Goal: Transaction & Acquisition: Purchase product/service

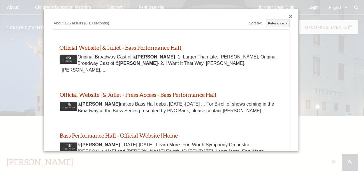
click at [104, 47] on link "Official Website | & Juliet - Bass Performance Hall" at bounding box center [120, 47] width 122 height 7
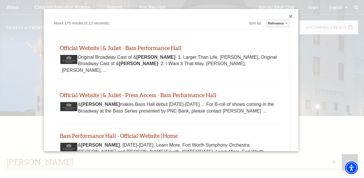
click at [289, 16] on div "Close dialog" at bounding box center [290, 16] width 3 height 3
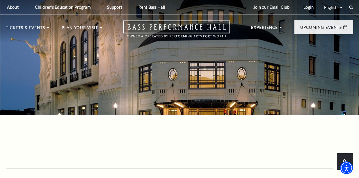
click at [349, 9] on div "Select: English Español" at bounding box center [336, 7] width 26 height 6
click at [351, 8] on icon at bounding box center [351, 7] width 5 height 5
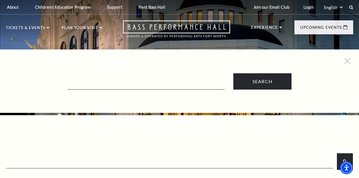
drag, startPoint x: 112, startPoint y: 66, endPoint x: 108, endPoint y: 73, distance: 7.6
click at [109, 69] on div "Search" at bounding box center [179, 73] width 359 height 31
click at [105, 79] on input "Text field" at bounding box center [146, 84] width 157 height 12
paste input "Lyle Lovett"
type input "Lyle Lovett"
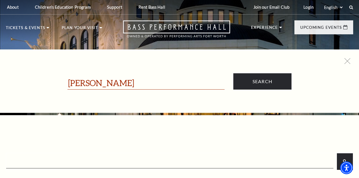
click at [233, 73] on input "Search" at bounding box center [262, 81] width 58 height 16
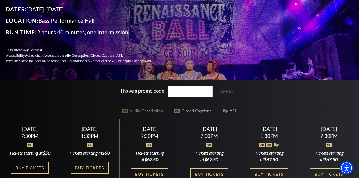
scroll to position [146, 0]
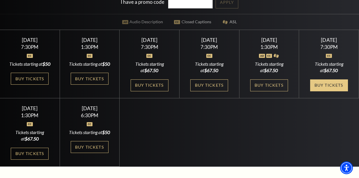
click at [323, 88] on link "Buy Tickets" at bounding box center [329, 85] width 38 height 12
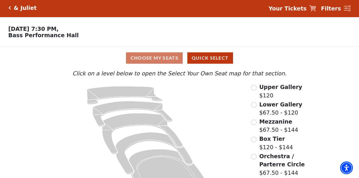
scroll to position [24, 0]
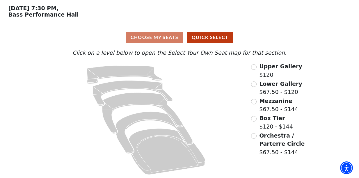
drag, startPoint x: 216, startPoint y: 120, endPoint x: 225, endPoint y: 105, distance: 17.4
click at [225, 105] on icon at bounding box center [146, 120] width 194 height 116
click at [263, 64] on span "Upper Gallery" at bounding box center [280, 66] width 43 height 6
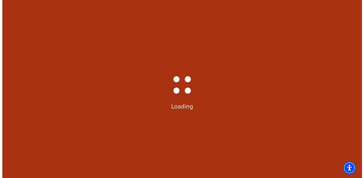
scroll to position [0, 0]
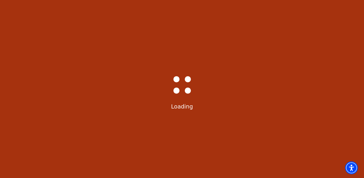
click at [155, 128] on div "Bass-Hall_Loader-Med-Gray Loading" at bounding box center [182, 89] width 364 height 178
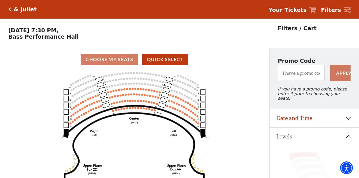
scroll to position [29, 0]
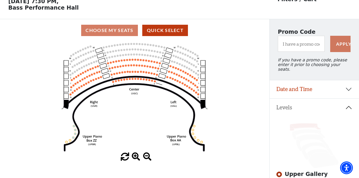
drag, startPoint x: 255, startPoint y: 82, endPoint x: 247, endPoint y: 69, distance: 15.5
click at [247, 69] on div "Current Level Upper Gallery Click on a level below to open the Select Your Own …" at bounding box center [135, 102] width 270 height 120
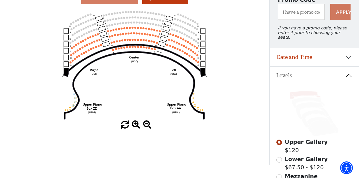
scroll to position [58, 0]
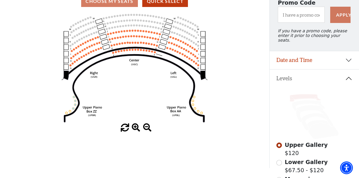
click at [136, 132] on span at bounding box center [136, 128] width 8 height 8
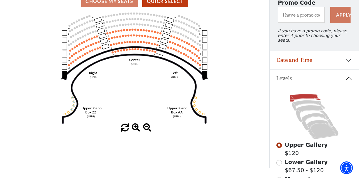
click at [136, 132] on span at bounding box center [136, 128] width 8 height 8
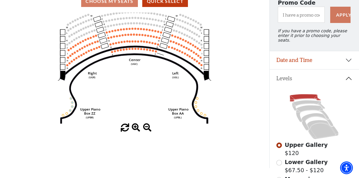
click at [136, 132] on span at bounding box center [136, 128] width 8 height 8
click at [135, 132] on span at bounding box center [136, 128] width 8 height 8
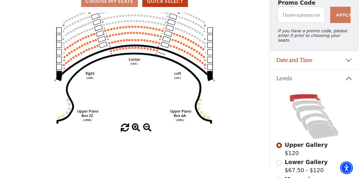
click at [135, 132] on span at bounding box center [136, 128] width 8 height 8
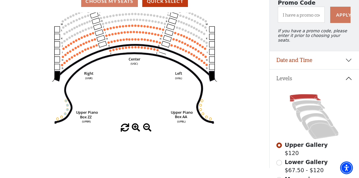
click at [135, 132] on span at bounding box center [136, 128] width 8 height 8
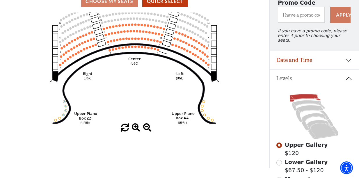
click at [135, 132] on span at bounding box center [136, 128] width 8 height 8
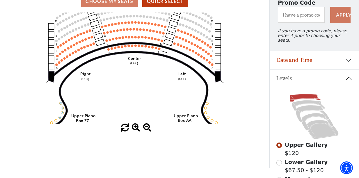
click at [135, 132] on span at bounding box center [136, 128] width 8 height 8
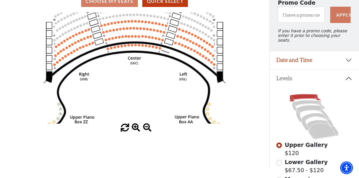
click at [135, 132] on span at bounding box center [136, 128] width 8 height 8
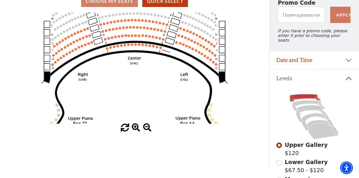
click at [135, 132] on span at bounding box center [136, 128] width 8 height 8
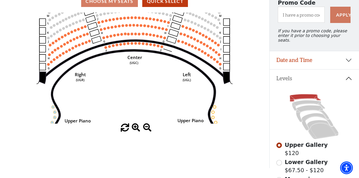
click at [135, 132] on span at bounding box center [136, 128] width 8 height 8
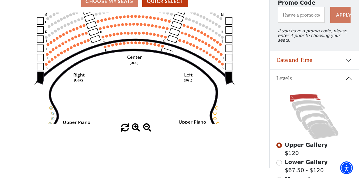
click at [135, 132] on span at bounding box center [136, 128] width 8 height 8
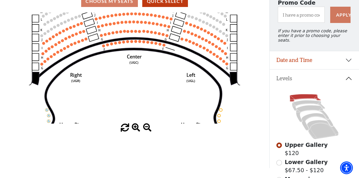
click at [135, 132] on span at bounding box center [136, 128] width 8 height 8
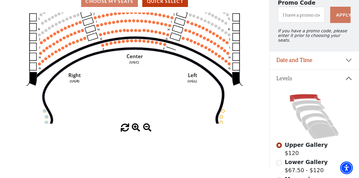
click at [135, 132] on span at bounding box center [136, 128] width 8 height 8
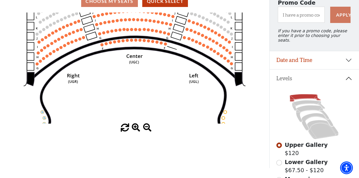
click at [135, 132] on span at bounding box center [136, 128] width 8 height 8
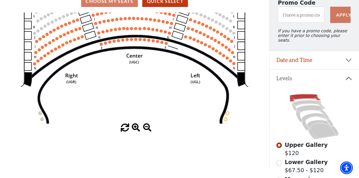
click at [135, 132] on span at bounding box center [136, 128] width 8 height 8
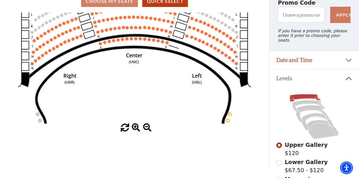
click at [135, 132] on span at bounding box center [136, 128] width 8 height 8
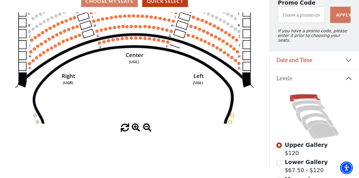
click at [135, 132] on span at bounding box center [136, 128] width 8 height 8
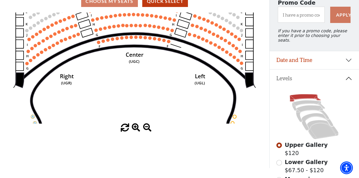
click at [135, 132] on span at bounding box center [136, 128] width 8 height 8
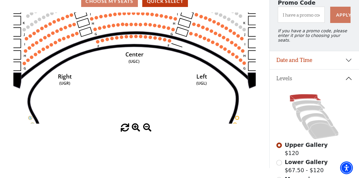
click at [135, 132] on span at bounding box center [136, 128] width 8 height 8
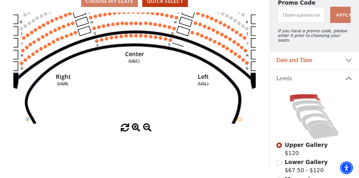
click at [134, 132] on span at bounding box center [136, 128] width 8 height 8
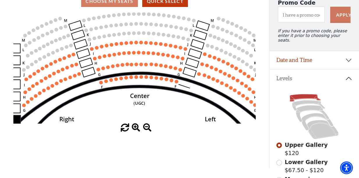
drag, startPoint x: 143, startPoint y: 57, endPoint x: 144, endPoint y: 107, distance: 49.5
click at [145, 100] on text "Center" at bounding box center [140, 96] width 20 height 8
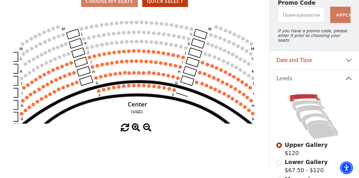
click at [169, 125] on div "Current Level Upper Gallery Click on a level below to open the Select Your Own …" at bounding box center [135, 73] width 270 height 120
click at [279, 161] on input "Lower Gallery$67.50 - $120\a" at bounding box center [280, 163] width 6 height 6
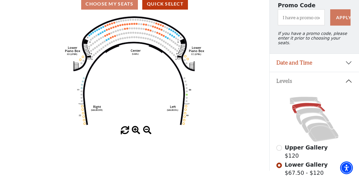
scroll to position [87, 0]
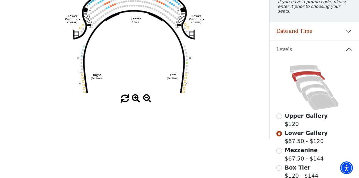
click at [138, 99] on span at bounding box center [136, 99] width 8 height 8
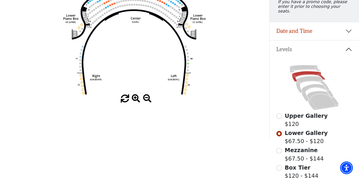
click at [138, 99] on span at bounding box center [136, 99] width 8 height 8
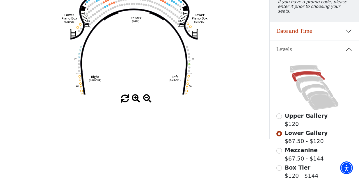
click at [138, 99] on span at bounding box center [136, 99] width 8 height 8
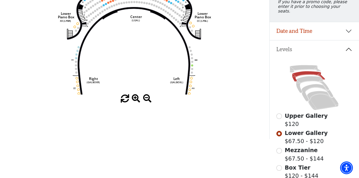
click at [138, 99] on span at bounding box center [136, 99] width 8 height 8
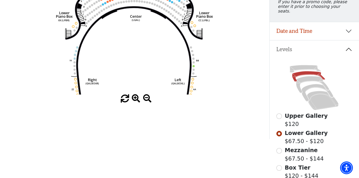
click at [138, 99] on span at bounding box center [136, 99] width 8 height 8
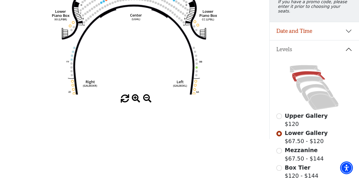
click at [138, 99] on span at bounding box center [136, 99] width 8 height 8
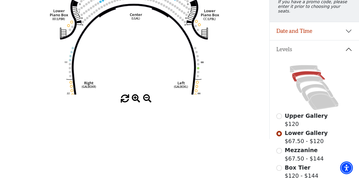
click at [138, 99] on span at bounding box center [136, 99] width 8 height 8
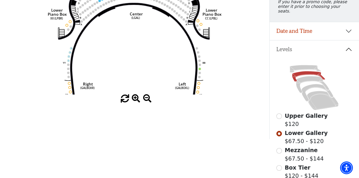
click at [138, 99] on span at bounding box center [136, 99] width 8 height 8
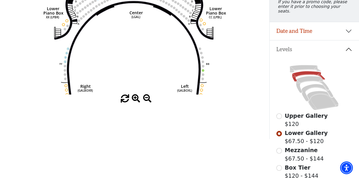
click at [138, 99] on span at bounding box center [136, 99] width 8 height 8
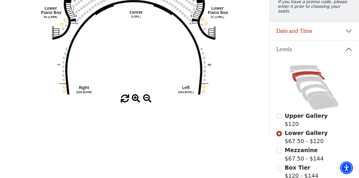
drag, startPoint x: 138, startPoint y: 99, endPoint x: 135, endPoint y: 94, distance: 5.6
click at [137, 99] on span at bounding box center [136, 99] width 8 height 8
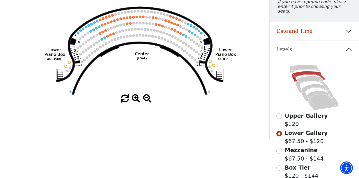
drag, startPoint x: 121, startPoint y: 49, endPoint x: 128, endPoint y: 96, distance: 47.7
click at [128, 95] on icon "Right (GALBOXR) E D C B A E D C B A YY ZZ Left (GALBOXL) BB AA Center Lower Pia…" at bounding box center [134, 38] width 242 height 111
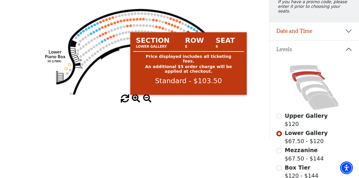
click at [189, 28] on circle at bounding box center [188, 26] width 3 height 3
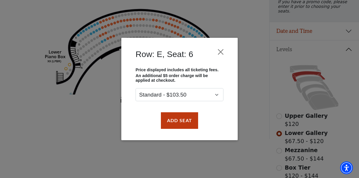
click at [181, 23] on div "Row: E, Seat: 6 Price displayed includes all ticketing fees. An additional $5 o…" at bounding box center [179, 89] width 359 height 178
click at [222, 51] on button "Close" at bounding box center [220, 52] width 11 height 11
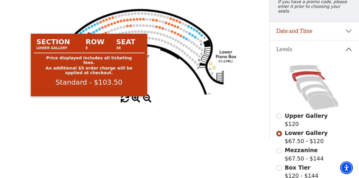
click at [88, 29] on circle at bounding box center [89, 27] width 3 height 3
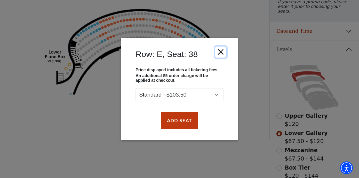
click at [225, 49] on button "Close" at bounding box center [220, 52] width 11 height 11
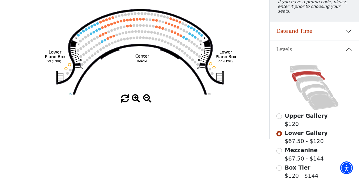
click at [222, 53] on button "Close" at bounding box center [225, 48] width 12 height 12
click at [77, 36] on icon "Right (GALBOXR) E D C B A E D C B A YY ZZ Left (GALBOXL) BB AA Center Lower Pia…" at bounding box center [134, 38] width 242 height 111
click at [77, 37] on icon "Right (GALBOXR) E D C B A E D C B A YY ZZ Left (GALBOXL) BB AA Center Lower Pia…" at bounding box center [134, 38] width 242 height 111
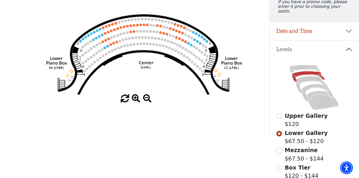
drag, startPoint x: 97, startPoint y: 51, endPoint x: 100, endPoint y: 58, distance: 7.3
click at [100, 58] on icon "Right (GALBOXR) E D C B A E D C B A YY ZZ Left (GALBOXL) BB AA Center Lower Pia…" at bounding box center [134, 38] width 242 height 111
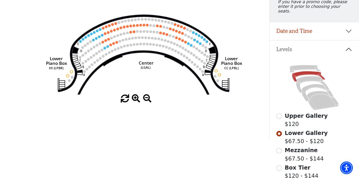
click at [169, 98] on div at bounding box center [135, 99] width 270 height 8
click at [180, 115] on div "Choose My Seats Quick Select Current Level Lower Gallery Click on a level below…" at bounding box center [135, 50] width 270 height 178
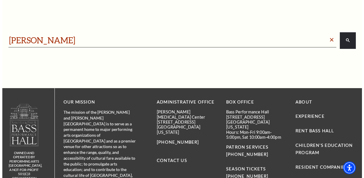
scroll to position [132, 0]
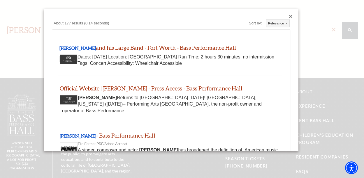
click at [106, 49] on link "Lyle Lovett and his Large Band - Fort Worth - Bass Performance Hall" at bounding box center [147, 47] width 176 height 7
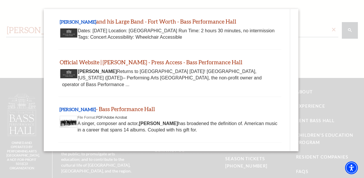
scroll to position [58, 0]
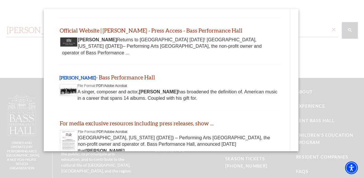
click at [96, 74] on div "Lyle Lovett - Bass Performance Hall" at bounding box center [169, 77] width 221 height 7
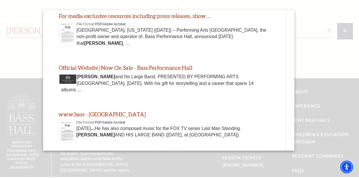
scroll to position [204, 0]
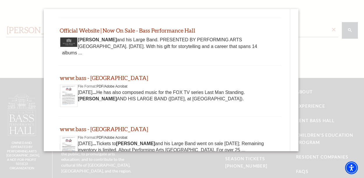
click at [301, 56] on div at bounding box center [182, 116] width 364 height 232
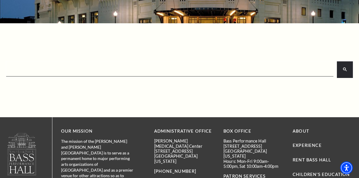
scroll to position [0, 0]
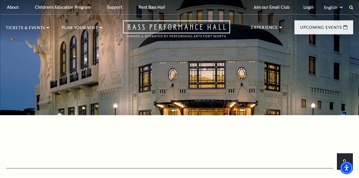
click at [97, 152] on div "× search Custom Search About 177 results (0.14 seconds) Sort by: Relevance Rele…" at bounding box center [179, 162] width 359 height 94
click at [96, 156] on input "search" at bounding box center [169, 162] width 325 height 12
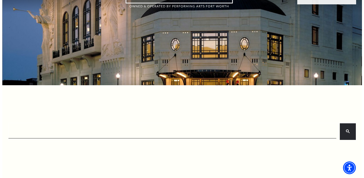
scroll to position [58, 0]
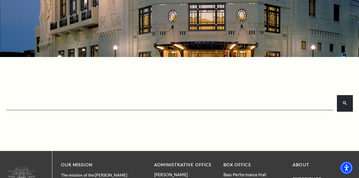
click at [101, 103] on input "search" at bounding box center [169, 104] width 325 height 12
paste input "Lyle Lovett"
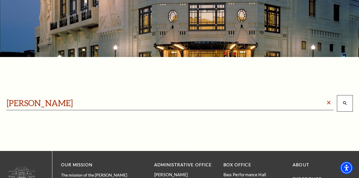
type input "Lyle Lovett"
click at [348, 102] on button "search" at bounding box center [345, 103] width 16 height 16
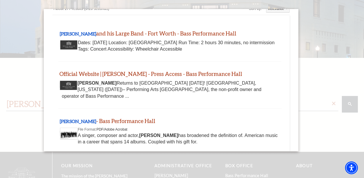
scroll to position [29, 0]
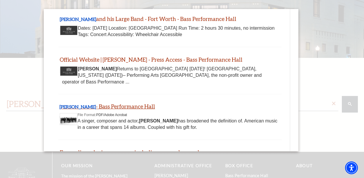
click at [105, 103] on link "Lyle Lovett - Bass Performance Hall" at bounding box center [106, 106] width 95 height 7
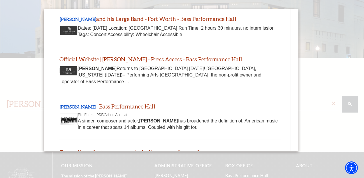
click at [111, 57] on link "Official Website | Lyle Lovett - Press Access - Bass Performance Hall" at bounding box center [150, 59] width 183 height 7
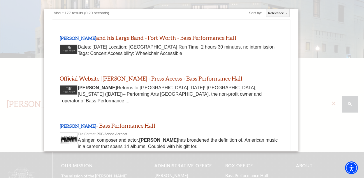
scroll to position [0, 0]
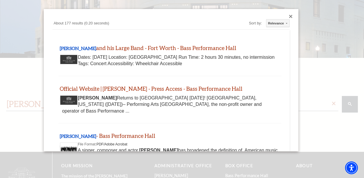
click at [285, 13] on div "Custom Search About 177 results (0.20 seconds) Sort by: Relevance Relevance Dat…" at bounding box center [171, 80] width 254 height 143
click at [289, 15] on div "Close dialog" at bounding box center [290, 16] width 3 height 3
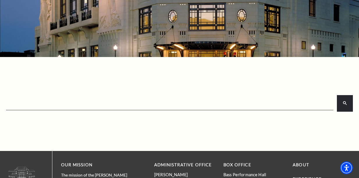
click at [108, 99] on input "search" at bounding box center [169, 104] width 325 height 12
paste input "Juliet"
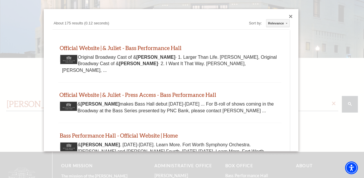
type input "Juliet"
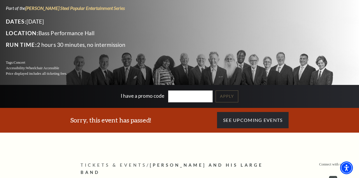
scroll to position [58, 0]
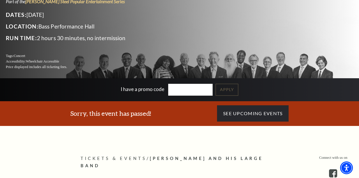
click at [113, 114] on h3 "Sorry, this event has passed!" at bounding box center [110, 113] width 81 height 9
drag, startPoint x: 162, startPoint y: 145, endPoint x: 146, endPoint y: 134, distance: 19.8
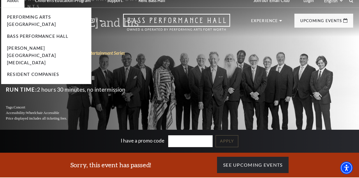
scroll to position [0, 0]
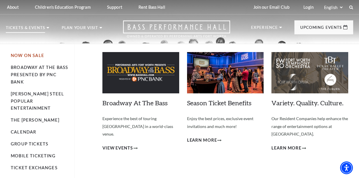
click at [30, 54] on link "Now On Sale" at bounding box center [27, 55] width 33 height 5
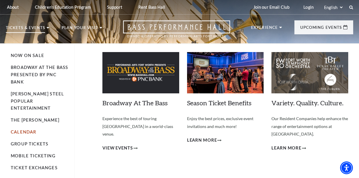
click at [31, 130] on link "Calendar" at bounding box center [23, 132] width 25 height 5
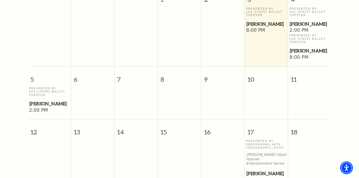
scroll to position [282, 0]
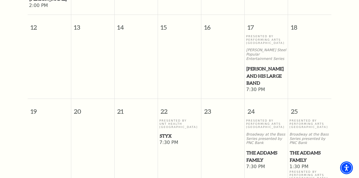
click at [269, 65] on span "[PERSON_NAME] and his Large Band" at bounding box center [267, 76] width 40 height 22
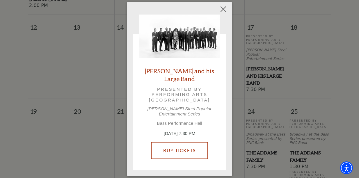
click at [182, 142] on link "Buy Tickets" at bounding box center [179, 150] width 56 height 16
click at [184, 145] on link "Buy Tickets" at bounding box center [179, 150] width 56 height 16
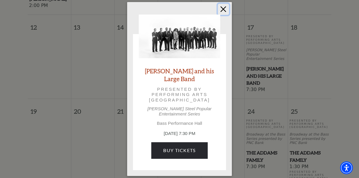
click at [220, 12] on button "Close" at bounding box center [223, 9] width 11 height 11
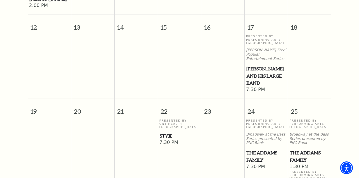
click at [142, 43] on td at bounding box center [135, 64] width 43 height 59
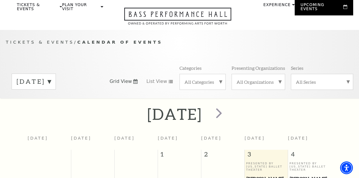
scroll to position [20, 0]
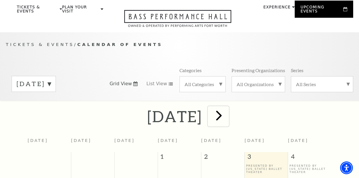
click at [227, 109] on span "next" at bounding box center [219, 115] width 17 height 17
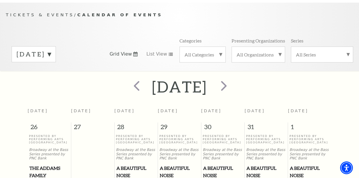
scroll to position [49, 0]
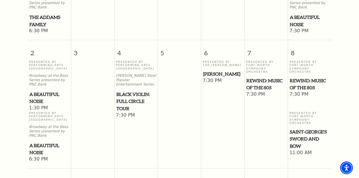
click at [137, 92] on span "Black Violin: Full Circle Tour" at bounding box center [136, 102] width 40 height 22
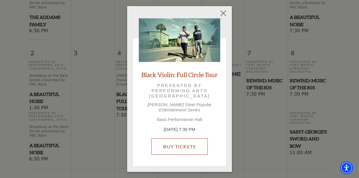
click at [169, 118] on div "Black Violin: Full Circle Tour Presented by Performing Arts Fort Worth Irwin St…" at bounding box center [180, 89] width 82 height 142
click at [169, 139] on link "Buy Tickets" at bounding box center [179, 147] width 56 height 16
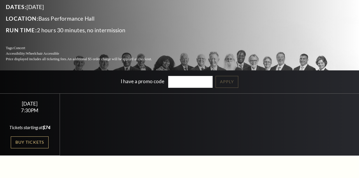
scroll to position [116, 0]
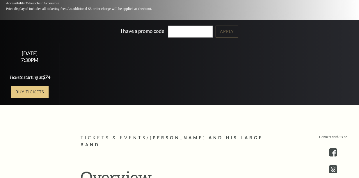
click at [24, 89] on link "Buy Tickets" at bounding box center [30, 92] width 38 height 12
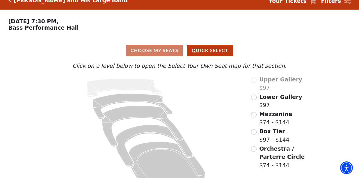
scroll to position [24, 0]
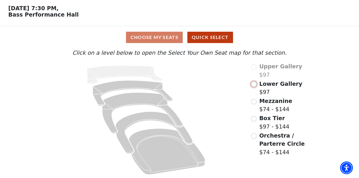
click at [254, 84] on input "Lower Gallery$97\a" at bounding box center [254, 85] width 6 height 6
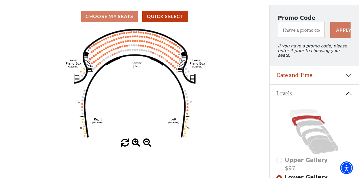
scroll to position [116, 0]
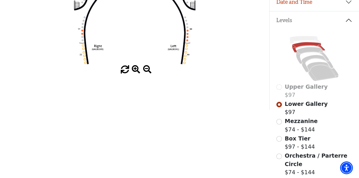
click at [134, 73] on span at bounding box center [136, 70] width 8 height 8
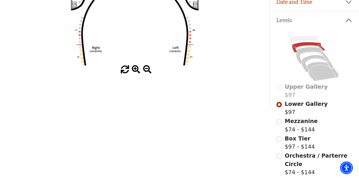
click at [134, 73] on span at bounding box center [136, 70] width 8 height 8
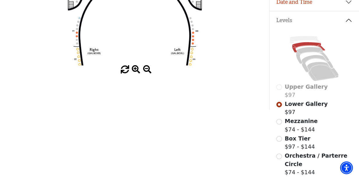
click at [134, 73] on span at bounding box center [136, 70] width 8 height 8
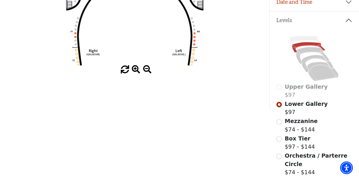
click at [134, 73] on span at bounding box center [136, 70] width 8 height 8
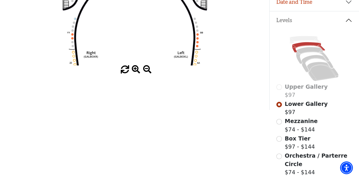
click at [134, 73] on span at bounding box center [136, 70] width 8 height 8
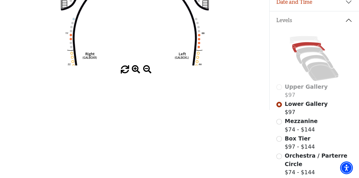
click at [134, 73] on span at bounding box center [136, 70] width 8 height 8
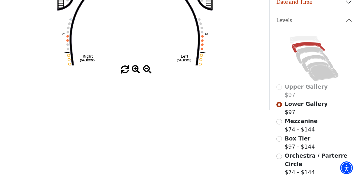
click at [134, 73] on span at bounding box center [136, 70] width 8 height 8
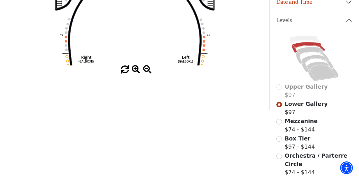
click at [134, 72] on span at bounding box center [136, 70] width 8 height 8
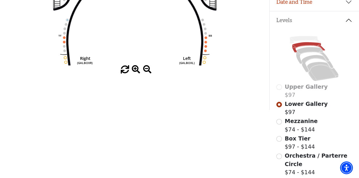
click at [134, 72] on span at bounding box center [136, 70] width 8 height 8
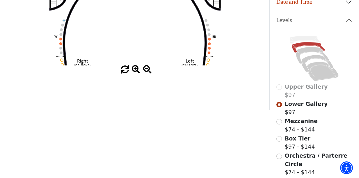
click at [134, 72] on span at bounding box center [136, 70] width 8 height 8
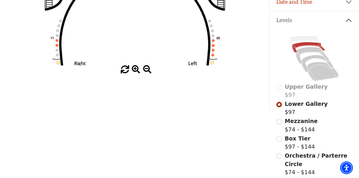
click at [134, 72] on span at bounding box center [136, 70] width 8 height 8
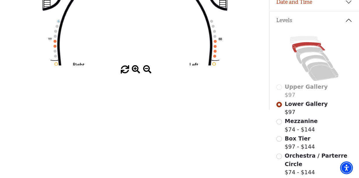
click at [134, 72] on span at bounding box center [136, 70] width 8 height 8
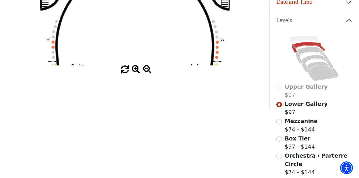
click at [134, 72] on span at bounding box center [136, 70] width 8 height 8
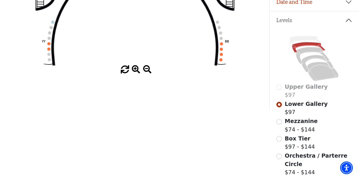
click at [134, 72] on span at bounding box center [136, 70] width 8 height 8
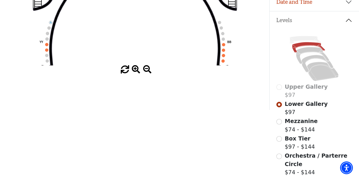
click at [134, 72] on span at bounding box center [136, 70] width 8 height 8
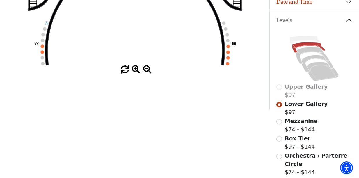
click at [134, 72] on span at bounding box center [136, 70] width 8 height 8
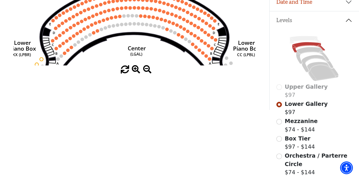
drag, startPoint x: 126, startPoint y: 28, endPoint x: 124, endPoint y: 93, distance: 65.0
click at [124, 93] on div "Choose My Seats Quick Select Current Level Lower Gallery Click on a level below…" at bounding box center [135, 21] width 270 height 178
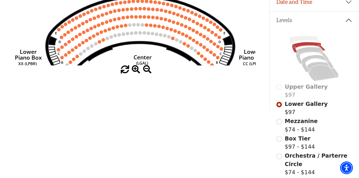
drag, startPoint x: 115, startPoint y: 50, endPoint x: 120, endPoint y: 67, distance: 17.9
click at [123, 73] on div "Current Level Lower Gallery Click on a level below to open the Select Your Own …" at bounding box center [135, 14] width 270 height 120
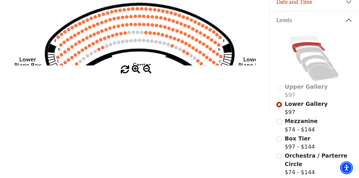
drag, startPoint x: 137, startPoint y: 48, endPoint x: 135, endPoint y: 41, distance: 6.8
click at [135, 41] on circle at bounding box center [135, 40] width 3 height 3
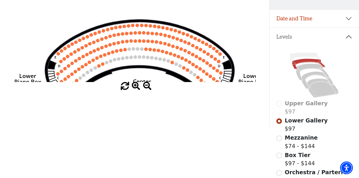
scroll to position [0, 0]
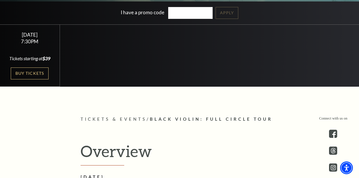
scroll to position [146, 0]
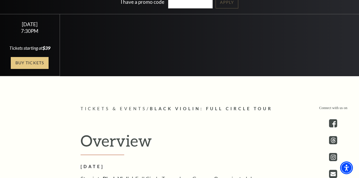
click at [34, 68] on link "Buy Tickets" at bounding box center [30, 63] width 38 height 12
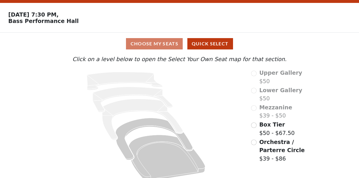
scroll to position [24, 0]
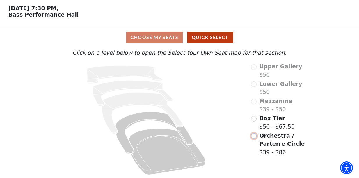
click at [253, 134] on input "Orchestra / Parterre Circle$39 - $86\a" at bounding box center [254, 136] width 6 height 6
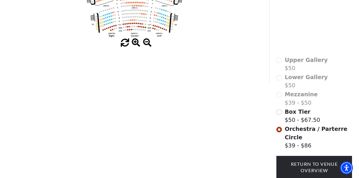
scroll to position [29, 0]
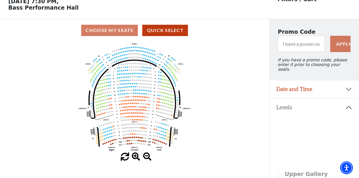
click at [138, 155] on span at bounding box center [136, 157] width 8 height 8
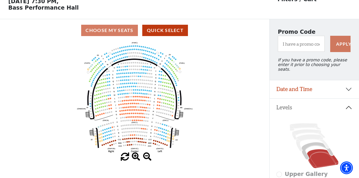
click at [138, 157] on span at bounding box center [136, 157] width 8 height 8
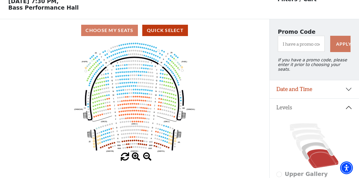
click at [138, 157] on span at bounding box center [136, 157] width 8 height 8
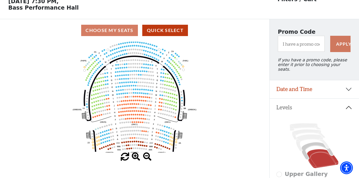
click at [138, 157] on span at bounding box center [136, 157] width 8 height 8
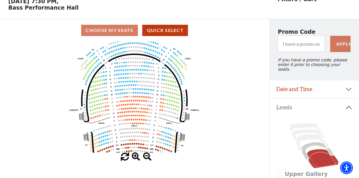
click at [138, 157] on span at bounding box center [136, 157] width 8 height 8
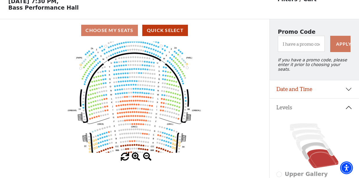
click at [137, 157] on span at bounding box center [136, 157] width 8 height 8
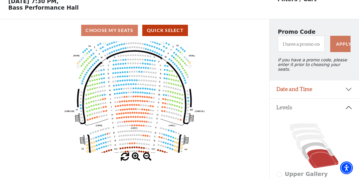
click at [137, 157] on span at bounding box center [136, 157] width 8 height 8
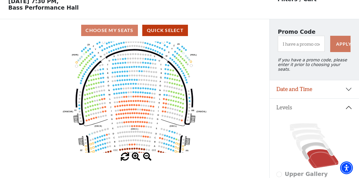
click at [137, 157] on span at bounding box center [136, 157] width 8 height 8
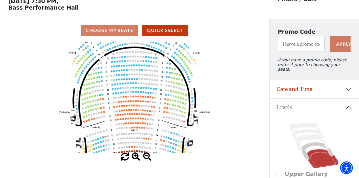
click at [137, 157] on span at bounding box center [136, 157] width 8 height 8
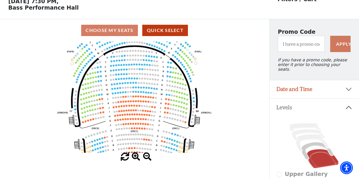
click at [137, 157] on span at bounding box center [136, 157] width 8 height 8
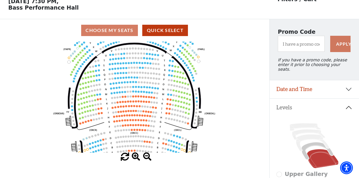
click at [137, 157] on span at bounding box center [136, 157] width 8 height 8
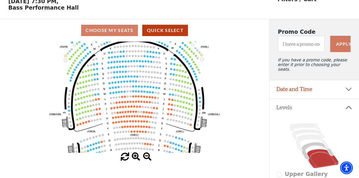
click at [137, 157] on span at bounding box center [136, 157] width 8 height 8
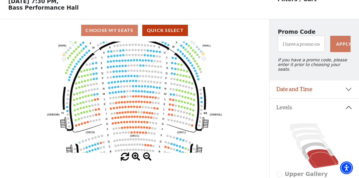
click at [137, 157] on span at bounding box center [136, 157] width 8 height 8
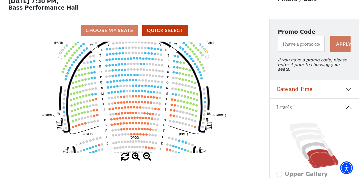
click at [136, 156] on span at bounding box center [136, 157] width 8 height 8
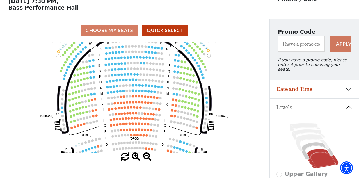
click at [136, 156] on span at bounding box center [136, 157] width 8 height 8
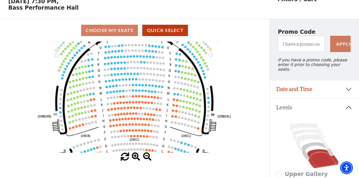
click at [136, 156] on span at bounding box center [136, 157] width 8 height 8
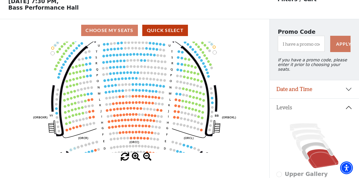
click at [136, 156] on span at bounding box center [136, 157] width 8 height 8
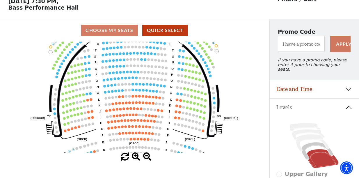
click at [136, 156] on span at bounding box center [136, 157] width 8 height 8
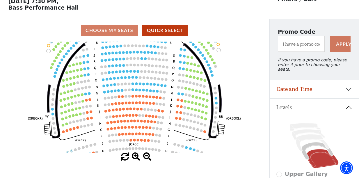
click at [136, 156] on span at bounding box center [136, 157] width 8 height 8
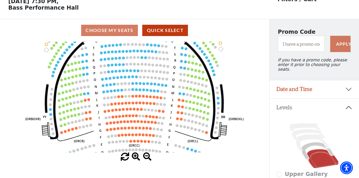
click at [136, 156] on span at bounding box center [136, 157] width 8 height 8
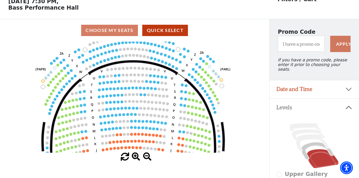
drag, startPoint x: 98, startPoint y: 88, endPoint x: 93, endPoint y: 106, distance: 17.8
click at [97, 126] on icon "Left (ORPITL) Right (ORPITR) Center (ORPITC) ZZ AA YY BB ZA ZA (ORCL) (ORCR) (O…" at bounding box center [134, 97] width 242 height 111
click at [157, 1] on p "Tuesday, November 4 at 7:30 PM, Bass Performance Hall" at bounding box center [135, 4] width 270 height 13
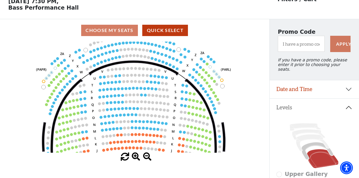
drag, startPoint x: 238, startPoint y: 102, endPoint x: 251, endPoint y: 92, distance: 16.0
click at [252, 92] on icon "Left (ORPITL) Right (ORPITR) Center (ORPITC) ZZ AA YY BB ZA ZA (ORCL) (ORCR) (O…" at bounding box center [134, 97] width 242 height 111
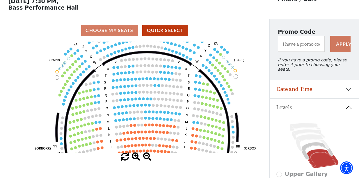
click at [14, 87] on icon "Left (ORPITL) Right (ORPITR) Center (ORPITC) ZZ AA YY BB ZA ZA (ORCL) (ORCR) (O…" at bounding box center [134, 97] width 242 height 111
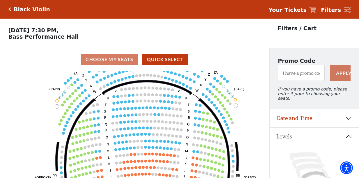
click at [32, 10] on h5 "Black Violin" at bounding box center [32, 9] width 36 height 7
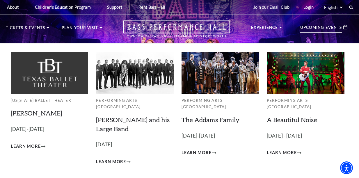
click at [314, 24] on div "Upcoming Events" at bounding box center [324, 27] width 59 height 14
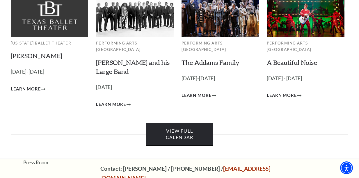
scroll to position [58, 0]
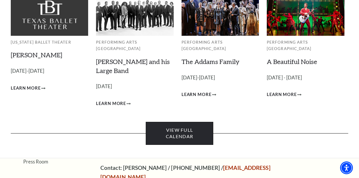
click at [179, 131] on link "View Full Calendar" at bounding box center [180, 133] width 68 height 23
click at [190, 125] on link "View Full Calendar" at bounding box center [180, 133] width 68 height 23
click at [180, 123] on link "View Full Calendar" at bounding box center [180, 133] width 68 height 23
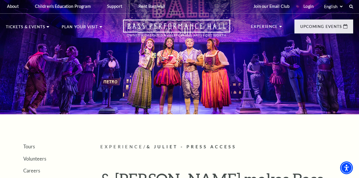
scroll to position [0, 0]
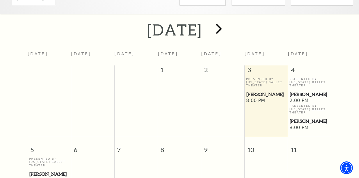
scroll to position [107, 0]
click at [227, 24] on span "next" at bounding box center [219, 28] width 17 height 17
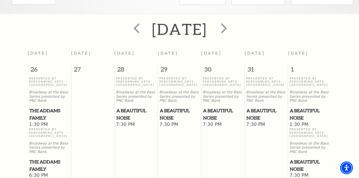
click at [153, 146] on td "Presented By Performing Arts Fort Worth Broadway at the Bass Series presented b…" at bounding box center [135, 128] width 43 height 102
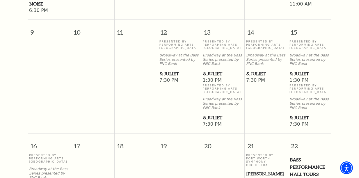
scroll to position [415, 0]
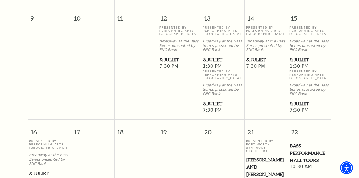
click at [295, 107] on span "& Juliet" at bounding box center [310, 103] width 40 height 7
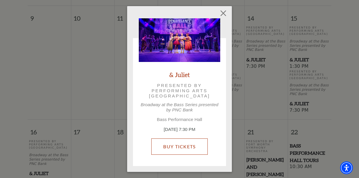
click at [191, 148] on link "Buy Tickets" at bounding box center [179, 147] width 56 height 16
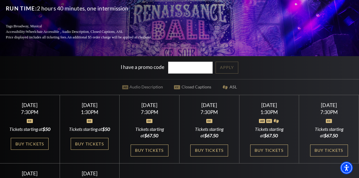
scroll to position [116, 0]
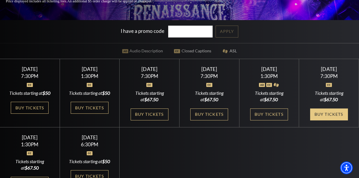
click at [327, 121] on link "Buy Tickets" at bounding box center [329, 115] width 38 height 12
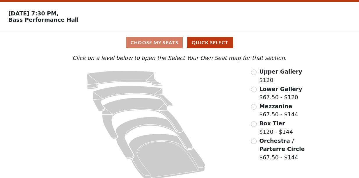
scroll to position [24, 0]
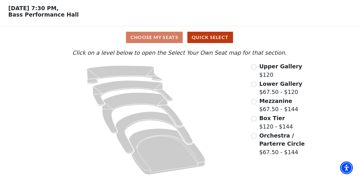
click at [272, 82] on span "Lower Gallery" at bounding box center [280, 84] width 43 height 6
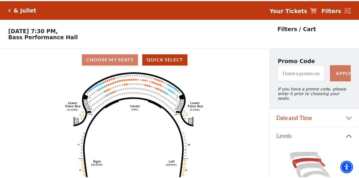
scroll to position [27, 0]
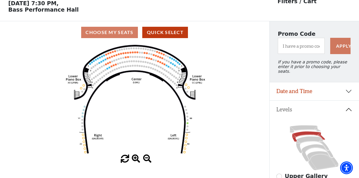
click at [113, 70] on icon "Right (GALBOXR) E D C B A E D C B A YY ZZ Left (GALBOXL) BB AA Center Lower Pia…" at bounding box center [134, 99] width 242 height 111
click at [109, 71] on icon "Right (GALBOXR) E D C B A E D C B A YY ZZ Left (GALBOXL) BB AA Center Lower Pia…" at bounding box center [134, 99] width 242 height 111
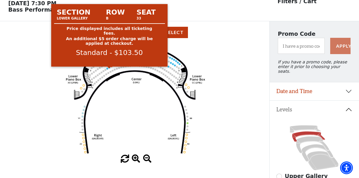
click at [109, 68] on circle at bounding box center [110, 68] width 2 height 2
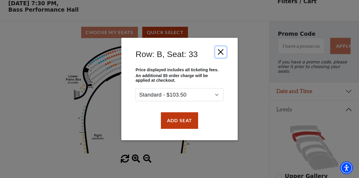
click at [224, 49] on button "Close" at bounding box center [220, 52] width 11 height 11
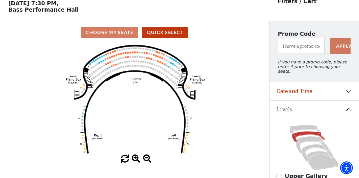
drag, startPoint x: 157, startPoint y: 77, endPoint x: 166, endPoint y: 83, distance: 10.6
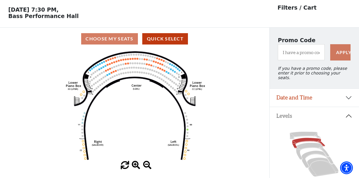
scroll to position [0, 0]
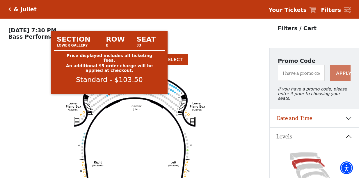
click at [110, 95] on circle at bounding box center [110, 95] width 2 height 2
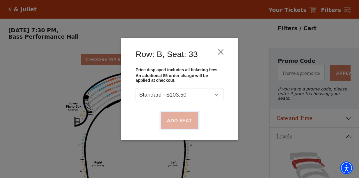
click at [165, 117] on button "Add Seat" at bounding box center [179, 120] width 37 height 16
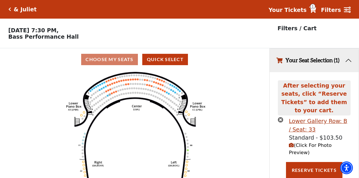
click at [108, 96] on circle at bounding box center [108, 96] width 2 height 2
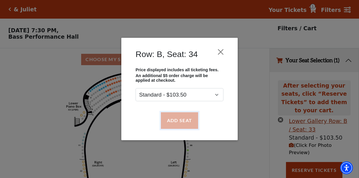
click at [172, 121] on button "Add Seat" at bounding box center [179, 120] width 37 height 16
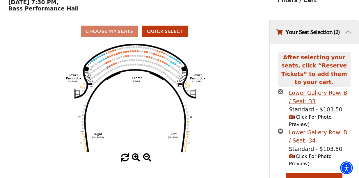
scroll to position [33, 0]
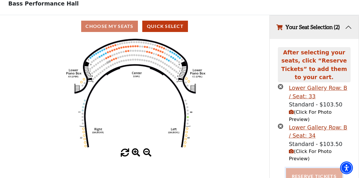
click at [307, 168] on button "Reserve Tickets" at bounding box center [314, 176] width 56 height 16
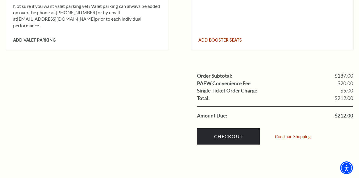
scroll to position [553, 0]
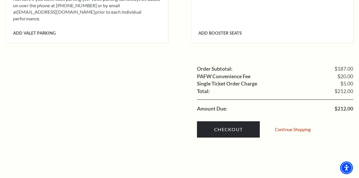
click at [274, 100] on li "Amount Due: $212.00" at bounding box center [275, 106] width 156 height 13
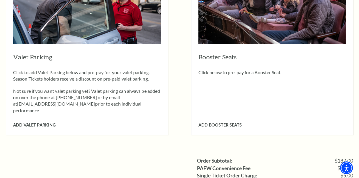
scroll to position [524, 0]
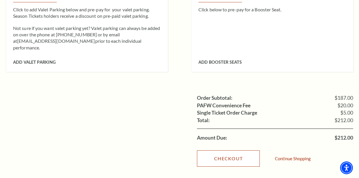
click at [234, 151] on link "Checkout" at bounding box center [228, 159] width 63 height 16
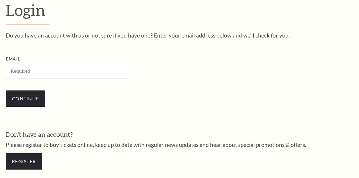
scroll to position [153, 0]
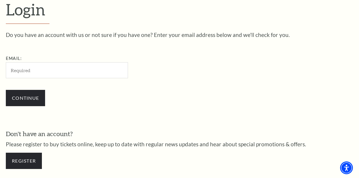
drag, startPoint x: 250, startPoint y: 61, endPoint x: 238, endPoint y: 72, distance: 16.5
click at [248, 61] on div "Do you have an account with us or not sure if you have one? Enter your email ad…" at bounding box center [180, 72] width 348 height 80
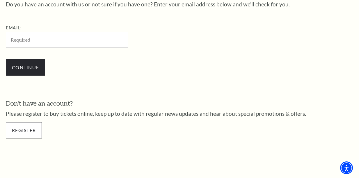
scroll to position [211, 0]
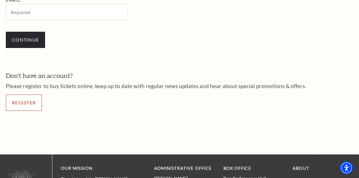
click at [31, 105] on link "Register" at bounding box center [24, 103] width 36 height 16
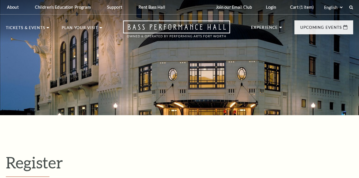
select select "1"
select select "[GEOGRAPHIC_DATA]"
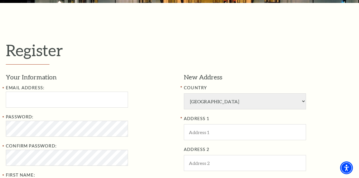
scroll to position [146, 0]
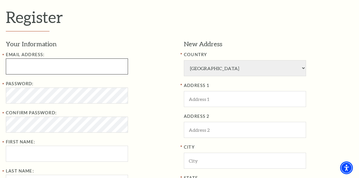
click at [62, 69] on input "Email Address:" at bounding box center [67, 67] width 122 height 16
paste input "jeffreyjr.jsn@outlook.com"
type input "jeffreyjr.jsn@outlook.com"
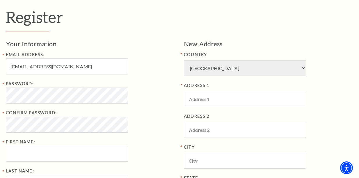
click at [53, 106] on div "Password: Confirm Password: First Name:" at bounding box center [90, 121] width 169 height 82
click at [193, 91] on input "ADDRESS 1" at bounding box center [245, 99] width 122 height 16
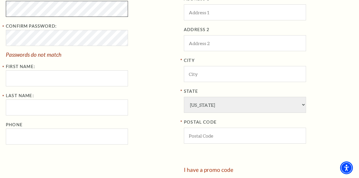
scroll to position [233, 0]
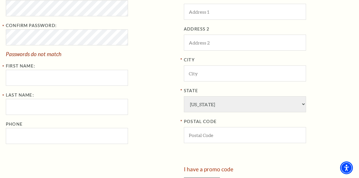
click at [56, 88] on div "Email Address: jeffreyjr.jsn@outlook.com Password: Confirm Password: Passwords …" at bounding box center [90, 54] width 169 height 180
click at [66, 81] on input "First Name:" at bounding box center [67, 78] width 122 height 16
paste input "Jeffrey Johnson"
click at [44, 81] on input "Jeffrey Johnson" at bounding box center [67, 78] width 122 height 16
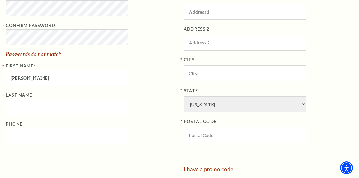
click at [36, 108] on input "Last Name:" at bounding box center [67, 107] width 122 height 16
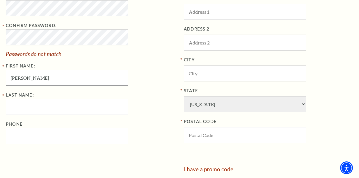
click at [39, 84] on input "Jeffrey" at bounding box center [67, 78] width 122 height 16
type input "Jeffrey"
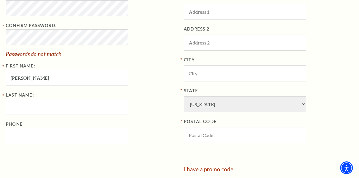
click at [36, 135] on input "Phone" at bounding box center [67, 136] width 122 height 16
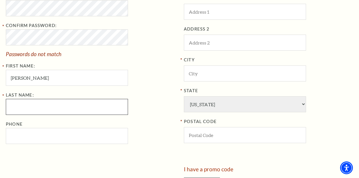
click at [43, 100] on input "Last Name:" at bounding box center [67, 107] width 122 height 16
paste input "Johnson"
type input "Johnson"
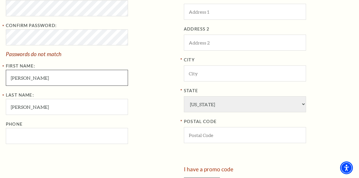
click at [51, 81] on input "Jeffrey" at bounding box center [67, 78] width 122 height 16
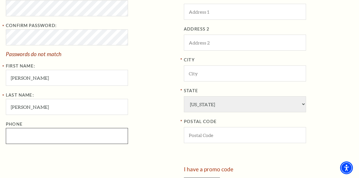
drag, startPoint x: 51, startPoint y: 128, endPoint x: 47, endPoint y: 144, distance: 15.9
click at [50, 128] on input "Phone" at bounding box center [67, 136] width 122 height 16
click at [47, 144] on input "Phone" at bounding box center [67, 136] width 122 height 16
paste input "8176245647"
type input "817-624-5647"
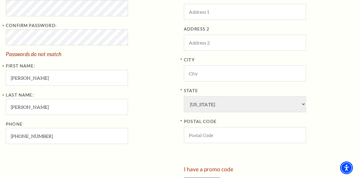
click at [146, 114] on div "Last Name: Johnson Phone 817-624-5647" at bounding box center [90, 118] width 169 height 52
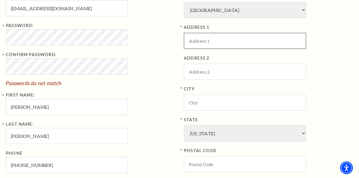
click at [210, 36] on input "ADDRESS 1" at bounding box center [245, 41] width 122 height 16
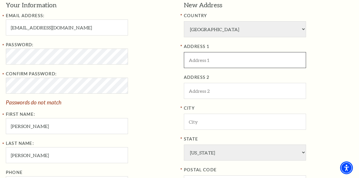
scroll to position [175, 0]
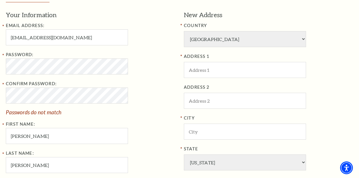
drag, startPoint x: 340, startPoint y: 113, endPoint x: 337, endPoint y: 105, distance: 8.0
click at [340, 113] on div "ADDRESS 1 ADDRESS 2 City State Alabama Alaska American Embassy American Embassy…" at bounding box center [268, 127] width 169 height 148
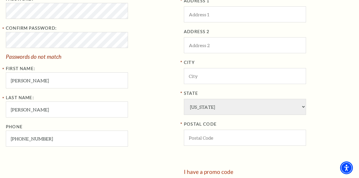
scroll to position [233, 0]
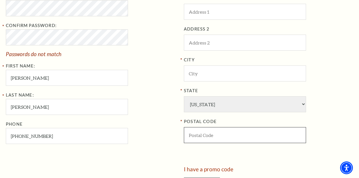
click at [226, 131] on input "POSTAL CODE" at bounding box center [245, 135] width 122 height 16
click at [252, 135] on input "POSTAL CODE" at bounding box center [245, 135] width 122 height 16
paste input "76106"
type input "76106"
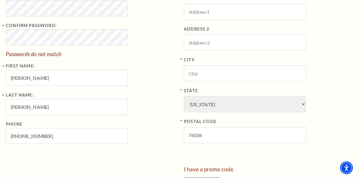
drag, startPoint x: 321, startPoint y: 111, endPoint x: 314, endPoint y: 103, distance: 10.0
click at [322, 110] on div "State Alabama Alaska American Embassy American Embassy American Samoa Arizona A…" at bounding box center [268, 99] width 169 height 25
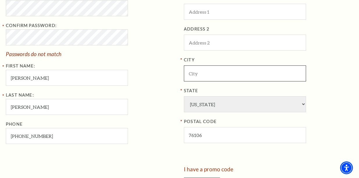
click at [255, 72] on input "City" at bounding box center [245, 74] width 122 height 16
click at [253, 67] on input "City" at bounding box center [245, 74] width 122 height 16
paste input "[GEOGRAPHIC_DATA]"
type input "[GEOGRAPHIC_DATA]"
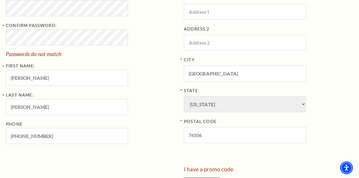
click at [356, 68] on div "Register Your Information Email Address: jeffreyjr.jsn@outlook.com Password: Co…" at bounding box center [179, 59] width 359 height 355
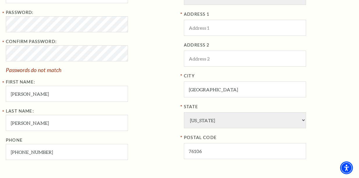
scroll to position [204, 0]
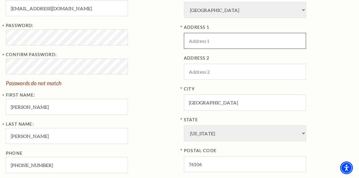
click at [244, 38] on input "ADDRESS 1" at bounding box center [245, 41] width 122 height 16
paste input "[STREET_ADDRESS]"
type input "[STREET_ADDRESS]"
click at [344, 51] on div "ADDRESS 1 3422 NW 28th St ADDRESS 2 City Fort Worth State Alabama Alaska Americ…" at bounding box center [268, 98] width 169 height 148
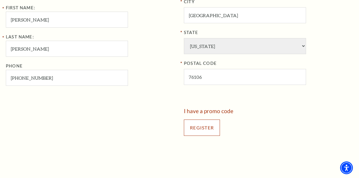
click at [191, 120] on input "Register" at bounding box center [202, 128] width 36 height 16
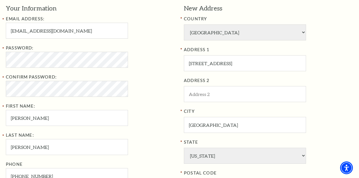
click at [332, 68] on div "ADDRESS 1 3422 NW 28th St" at bounding box center [268, 58] width 169 height 25
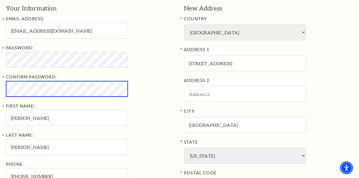
click at [153, 54] on div "Password:" at bounding box center [90, 56] width 169 height 23
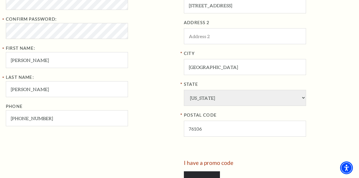
scroll to position [327, 0]
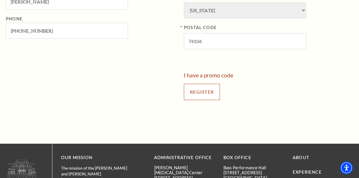
click at [202, 95] on input "Register" at bounding box center [202, 92] width 36 height 16
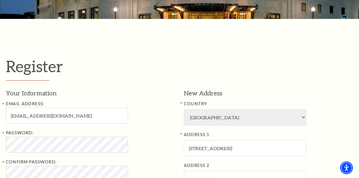
scroll to position [94, 0]
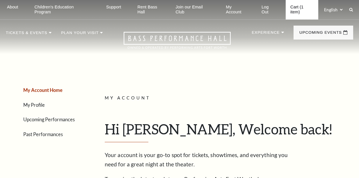
click at [298, 10] on link "Cart (1 item)" at bounding box center [302, 10] width 33 height 20
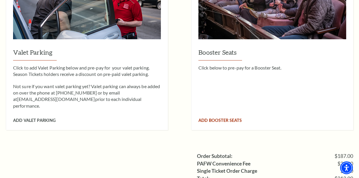
scroll to position [582, 0]
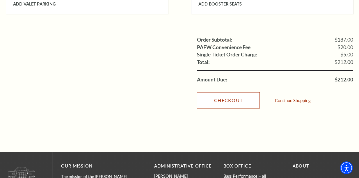
click at [230, 92] on link "Checkout" at bounding box center [228, 100] width 63 height 16
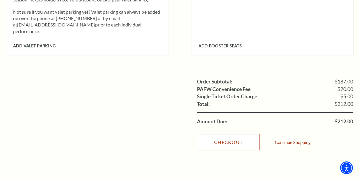
scroll to position [495, 0]
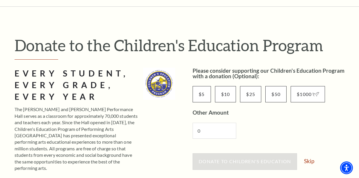
scroll to position [146, 0]
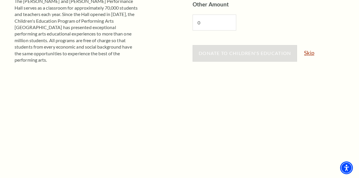
click at [309, 54] on link "Skip" at bounding box center [309, 53] width 10 height 6
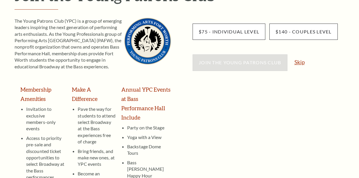
click at [298, 65] on link "Skip" at bounding box center [300, 62] width 10 height 6
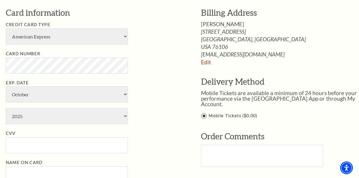
scroll to position [291, 0]
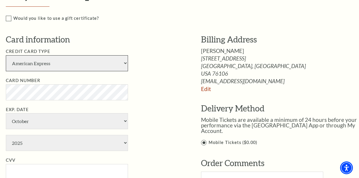
click at [71, 66] on select "American Express Visa Master Card Discover" at bounding box center [67, 63] width 122 height 16
click at [6, 55] on select "American Express Visa Master Card Discover" at bounding box center [67, 63] width 122 height 16
click at [182, 90] on li "Card Number" at bounding box center [95, 88] width 178 height 23
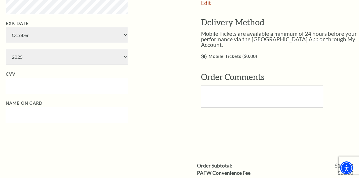
scroll to position [349, 0]
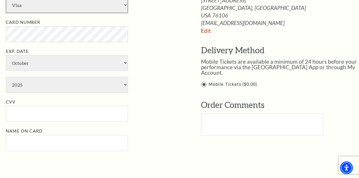
click at [44, 10] on select "American Express Visa Master Card Discover" at bounding box center [67, 5] width 122 height 16
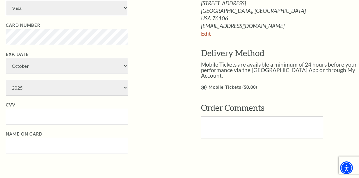
select select "25"
click at [6, 0] on select "American Express Visa Master Card Discover" at bounding box center [67, 8] width 122 height 16
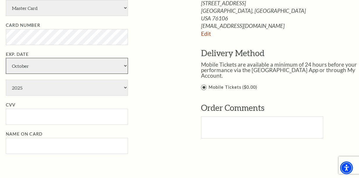
click at [47, 70] on select "January February March April May June July August September October November De…" at bounding box center [67, 66] width 122 height 16
click at [47, 71] on select "January February March April May June July August September October November De…" at bounding box center [67, 66] width 122 height 16
click at [71, 73] on select "January February March April May June July August September October November De…" at bounding box center [67, 66] width 122 height 16
click at [6, 58] on select "January February March April May June July August September October November De…" at bounding box center [67, 66] width 122 height 16
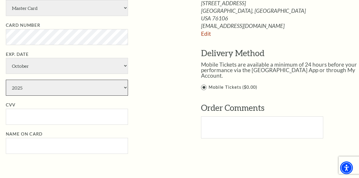
click at [31, 91] on select "2025 2026 2027 2028 2029 2030 2031 2032 2033 2034" at bounding box center [67, 88] width 122 height 16
select select "2031"
click at [6, 80] on select "2025 2026 2027 2028 2029 2030 2031 2032 2033 2034" at bounding box center [67, 88] width 122 height 16
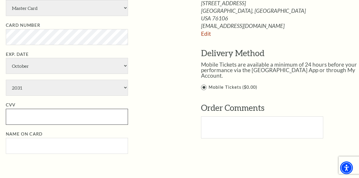
click at [63, 118] on input "CVV" at bounding box center [67, 117] width 122 height 16
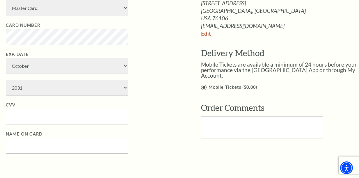
click at [52, 146] on input "Name on Card" at bounding box center [67, 146] width 122 height 16
click at [90, 149] on input "Name on Card" at bounding box center [67, 146] width 122 height 16
paste input "[PERSON_NAME]"
type input "[PERSON_NAME]"
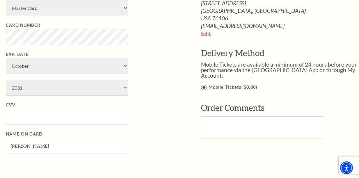
click at [158, 146] on li "Name on Card [PERSON_NAME]" at bounding box center [95, 142] width 178 height 23
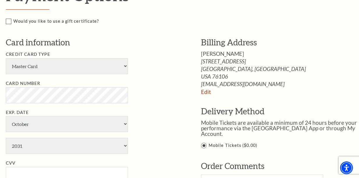
click at [169, 85] on li "Card Number" at bounding box center [95, 91] width 178 height 23
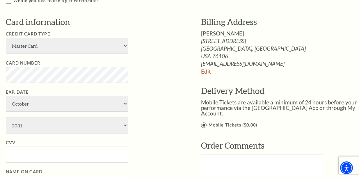
scroll to position [317, 0]
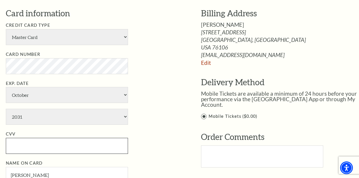
click at [41, 149] on input "CVV" at bounding box center [67, 146] width 122 height 16
type input "702"
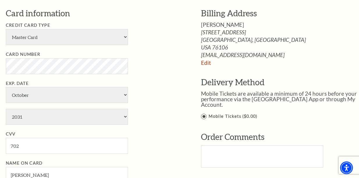
click at [195, 80] on div "Billing Address [PERSON_NAME] [STREET_ADDRESS] [GEOGRAPHIC_DATA], [GEOGRAPHIC_D…" at bounding box center [273, 92] width 178 height 169
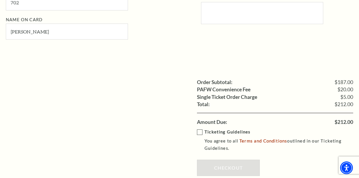
scroll to position [492, 0]
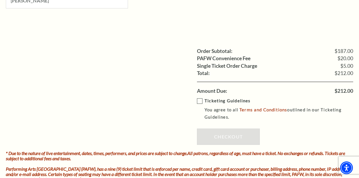
click at [200, 100] on label "Ticketing Guidelines You agree to all Terms and Conditions outlined in our Tick…" at bounding box center [279, 109] width 165 height 23
click at [0, 0] on input "Ticketing Guidelines You agree to all Terms and Conditions outlined in our Tick…" at bounding box center [0, 0] width 0 height 0
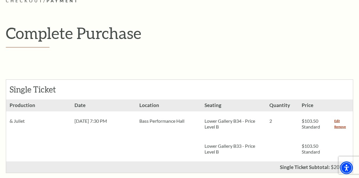
scroll to position [114, 0]
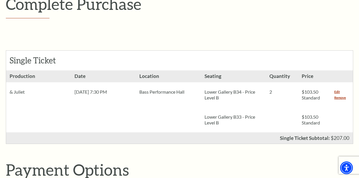
click at [181, 64] on div "Single Ticket" at bounding box center [179, 61] width 347 height 20
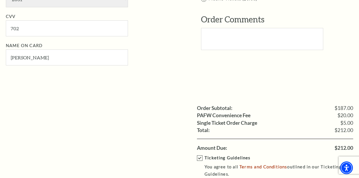
scroll to position [463, 0]
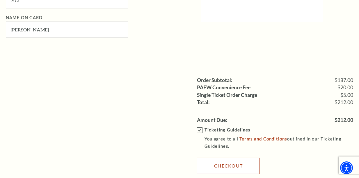
click at [230, 158] on link "Checkout" at bounding box center [228, 166] width 63 height 16
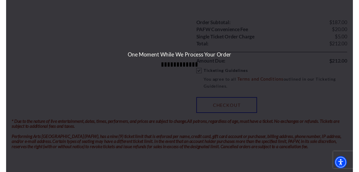
scroll to position [521, 0]
